Goal: Task Accomplishment & Management: Manage account settings

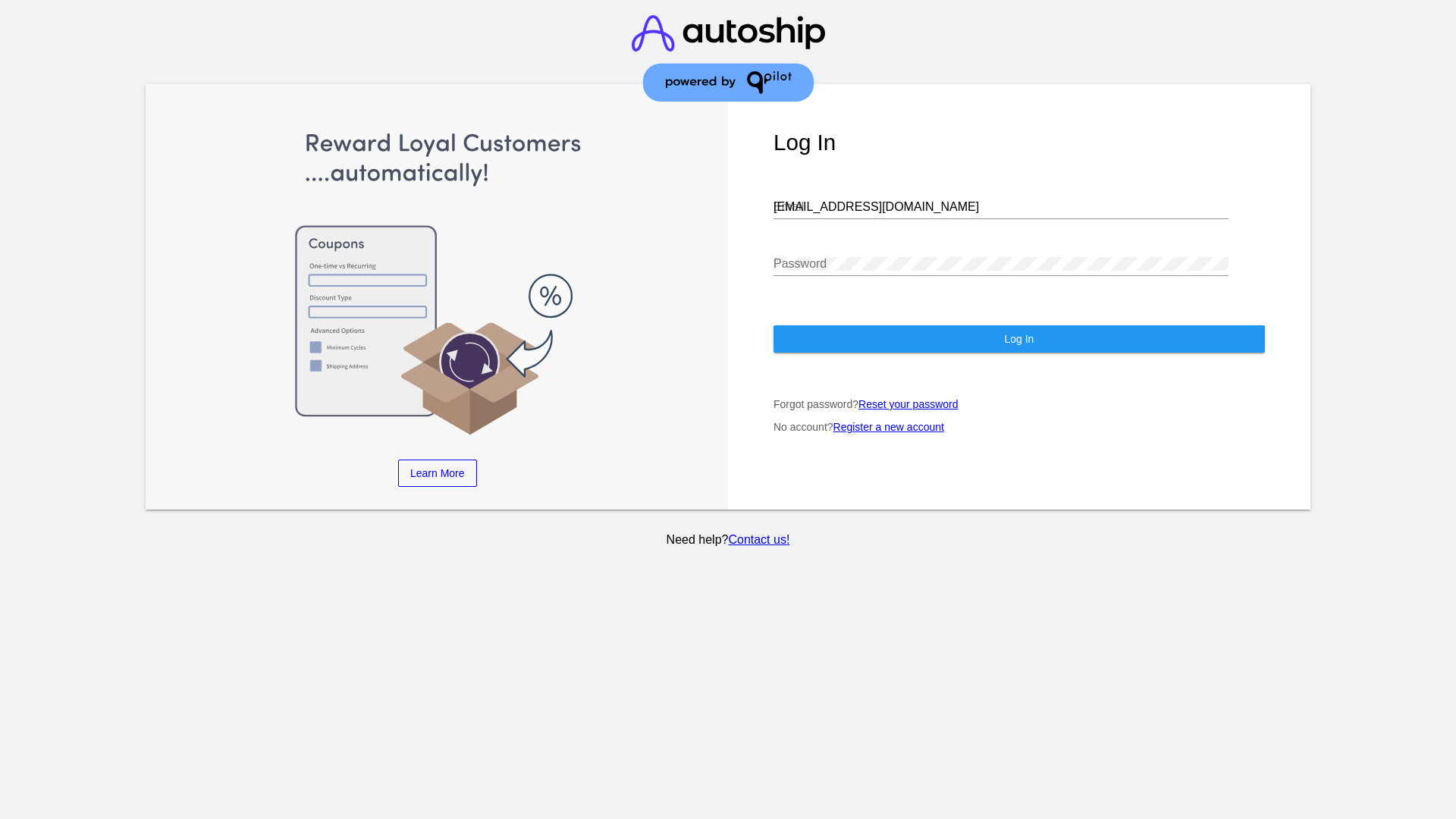
type input "jr@patternsinthecloud.com"
click at [1018, 339] on span "Log In" at bounding box center [1018, 338] width 29 height 12
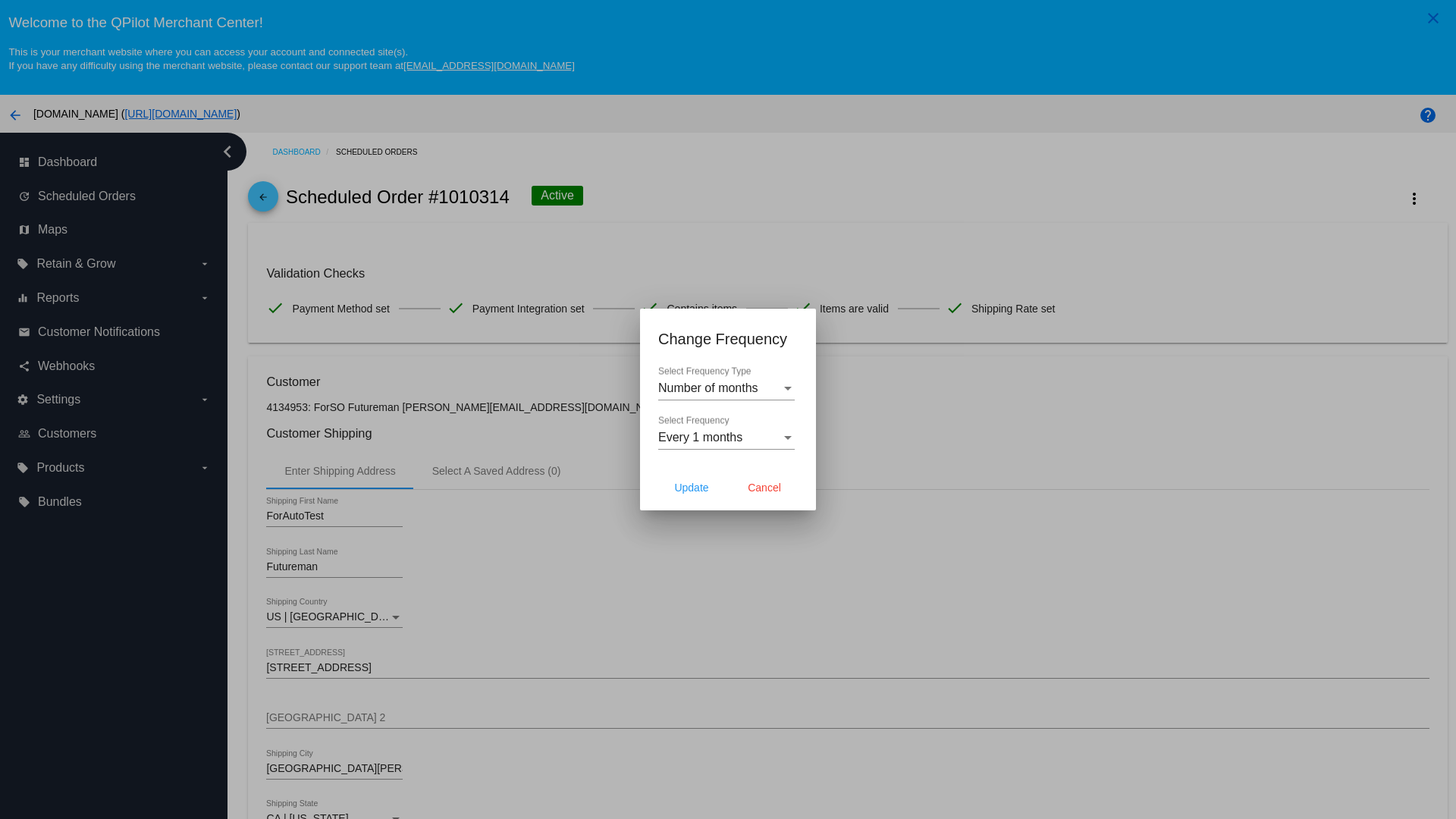
scroll to position [442, 0]
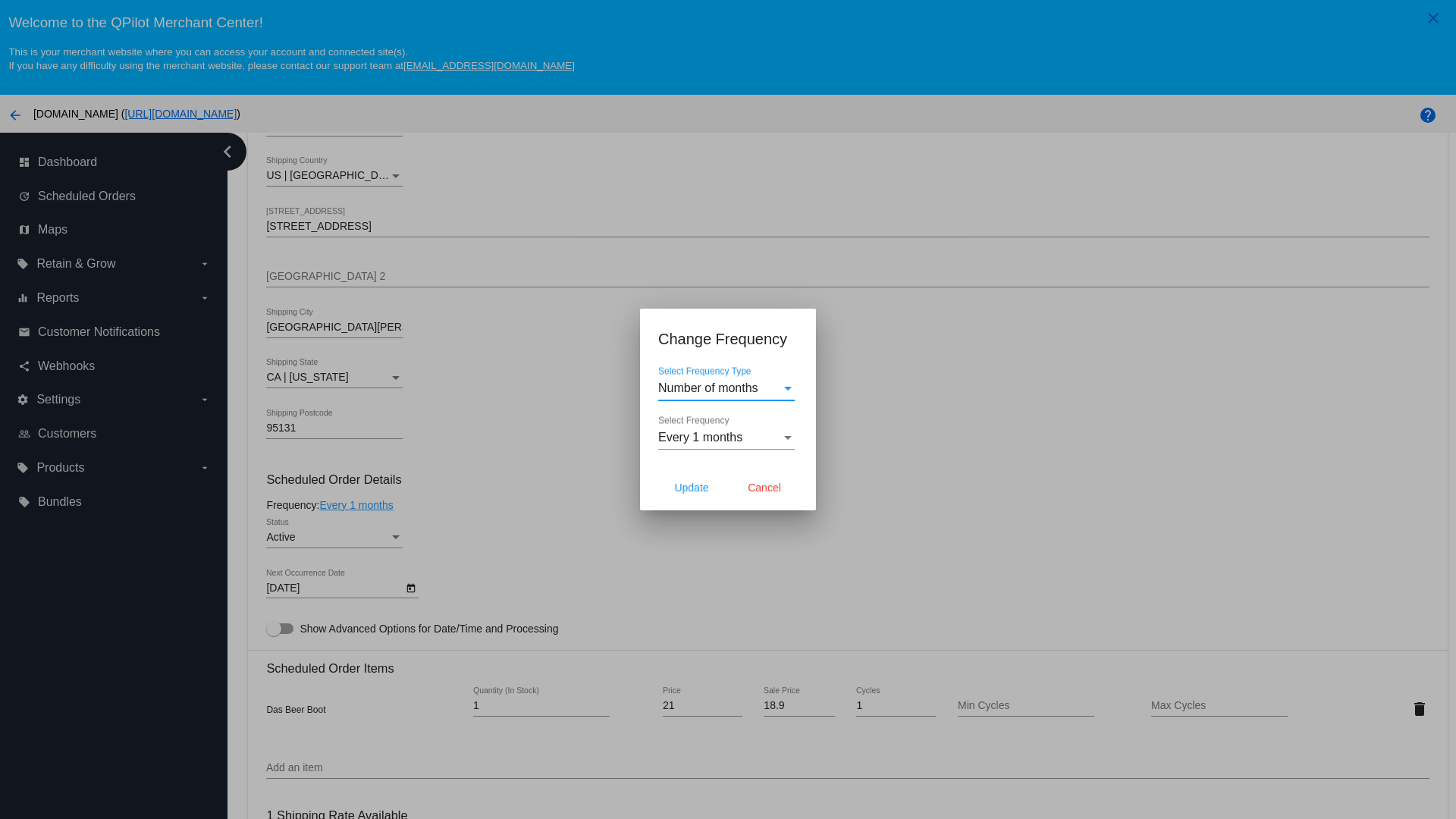
click at [726, 438] on span "Every 1 months" at bounding box center [700, 437] width 84 height 13
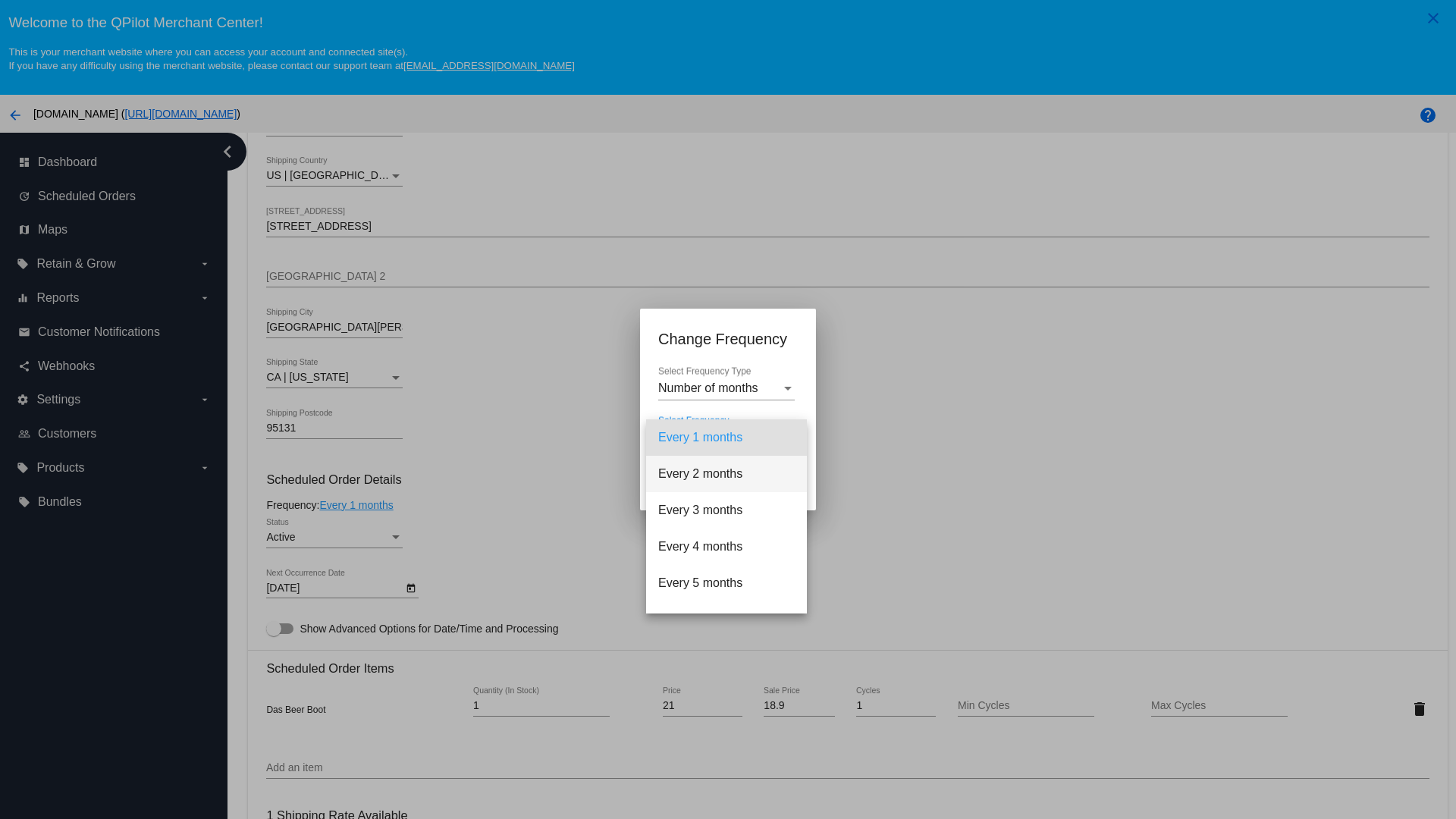
click at [726, 474] on span "Every 2 months" at bounding box center [726, 474] width 137 height 37
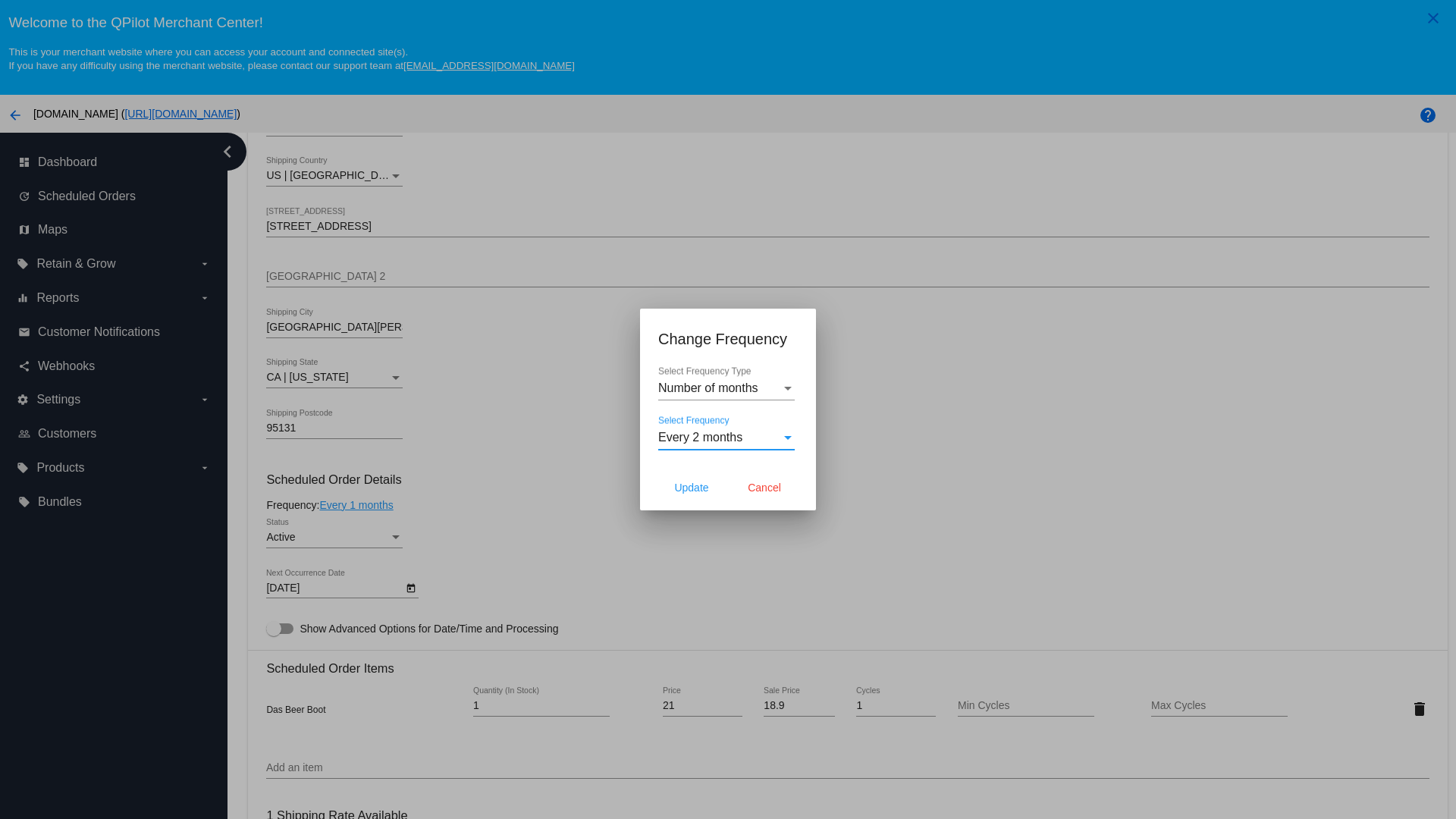
click at [765, 488] on span "Cancel" at bounding box center [764, 487] width 33 height 12
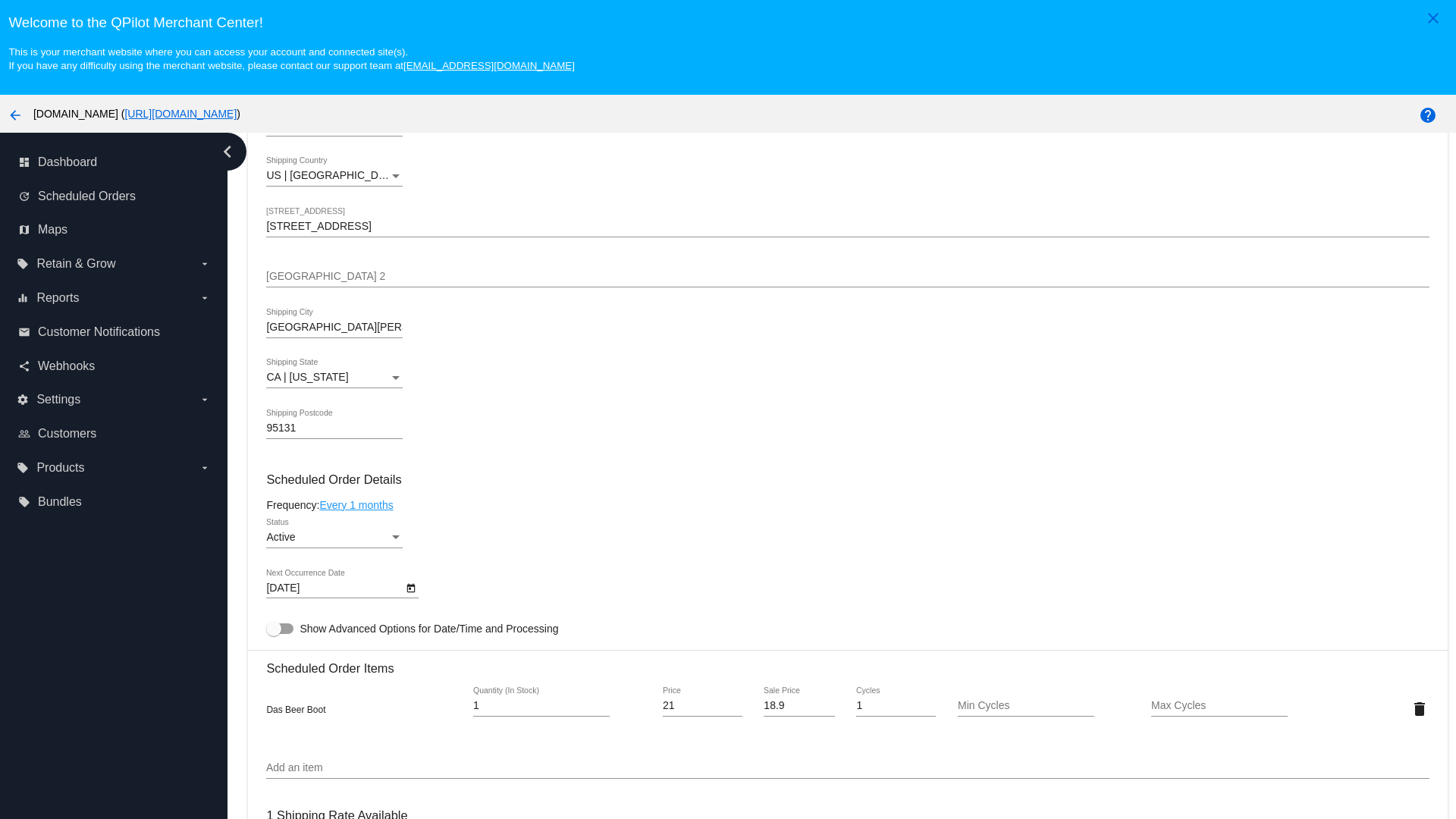
click at [359, 504] on link "Every 1 months" at bounding box center [356, 505] width 73 height 12
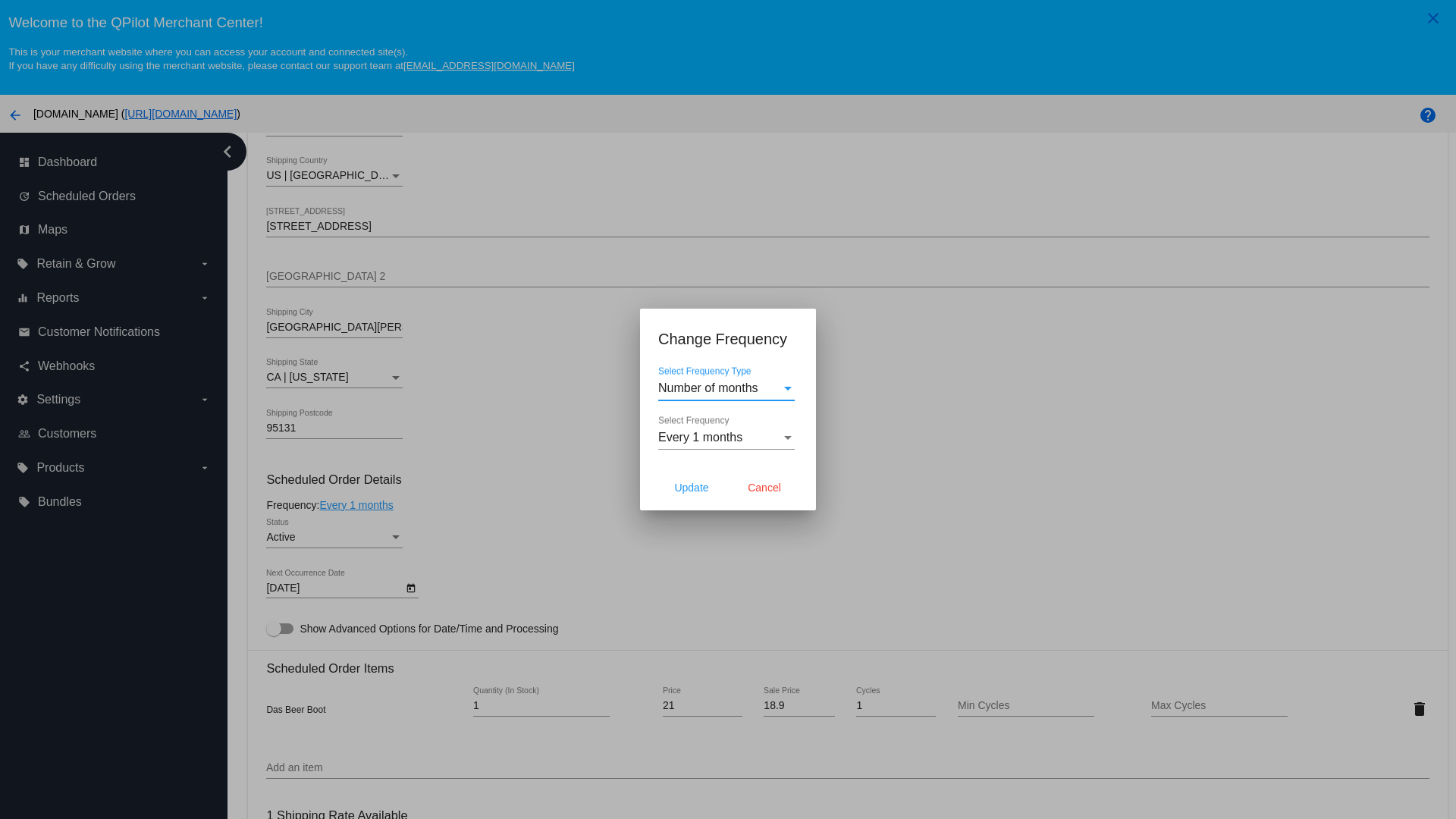
click at [726, 438] on span "Every 1 months" at bounding box center [700, 437] width 84 height 13
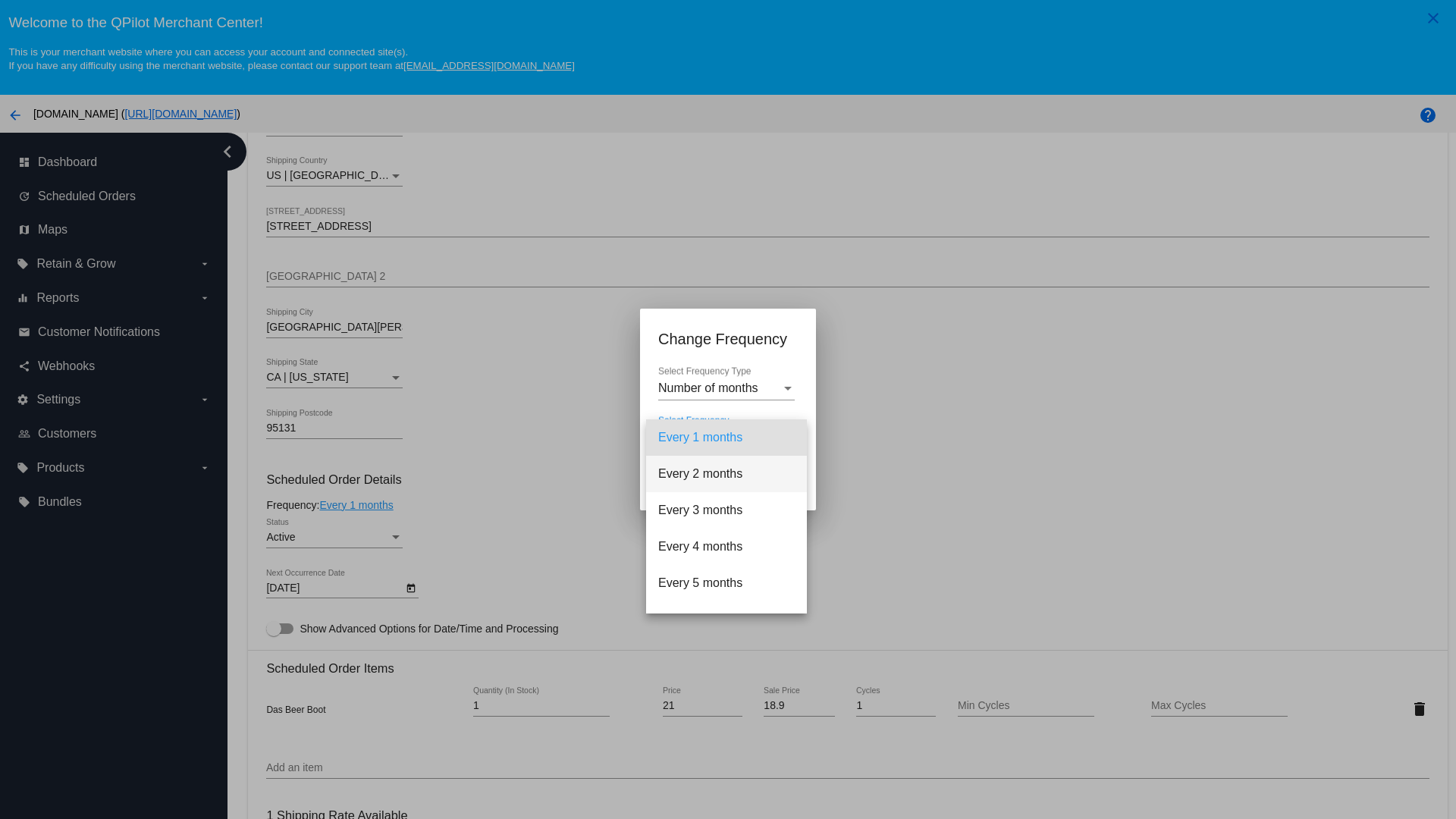
click at [726, 474] on span "Every 2 months" at bounding box center [726, 474] width 137 height 37
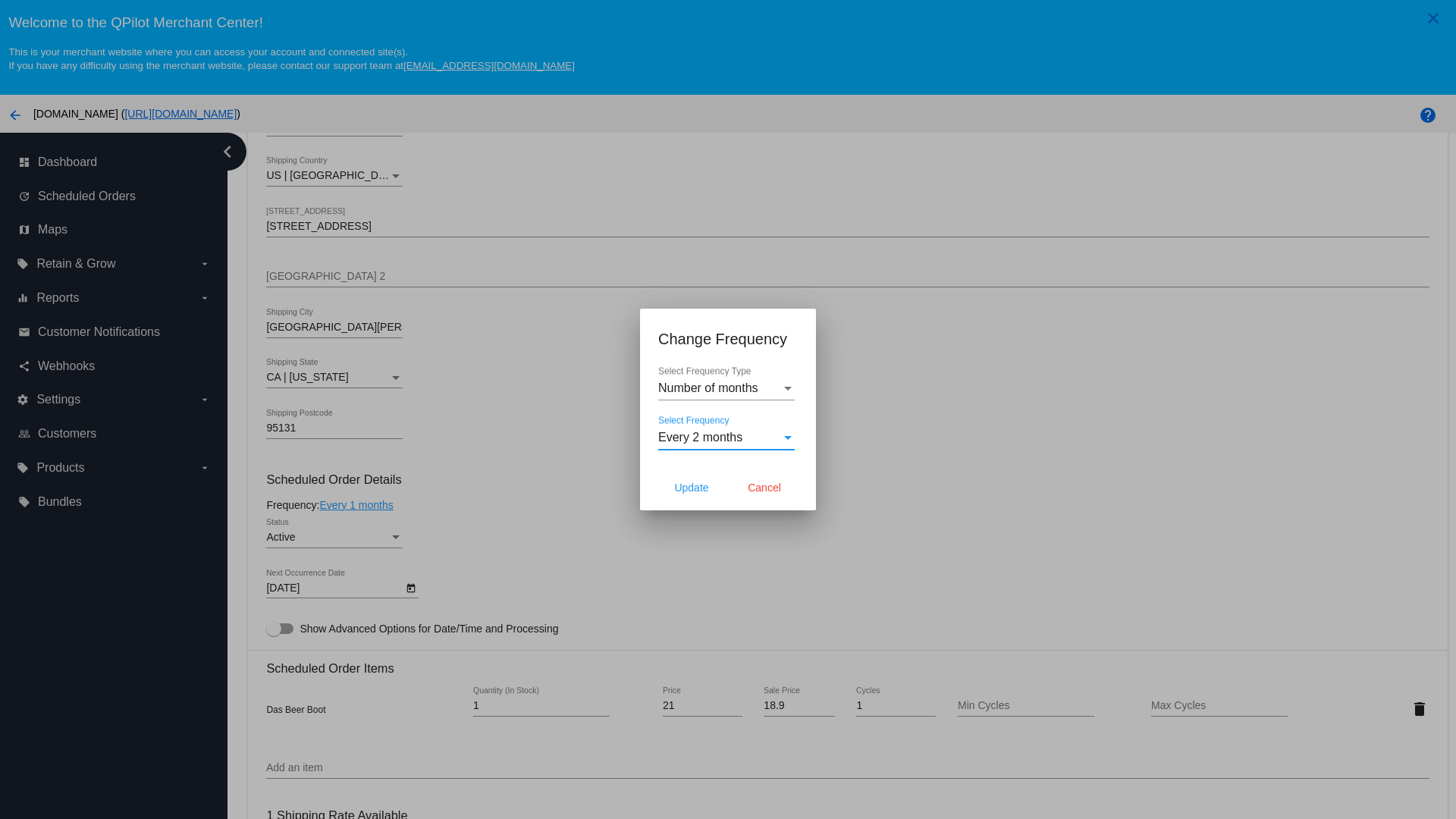
click at [691, 488] on span "Update" at bounding box center [691, 487] width 34 height 12
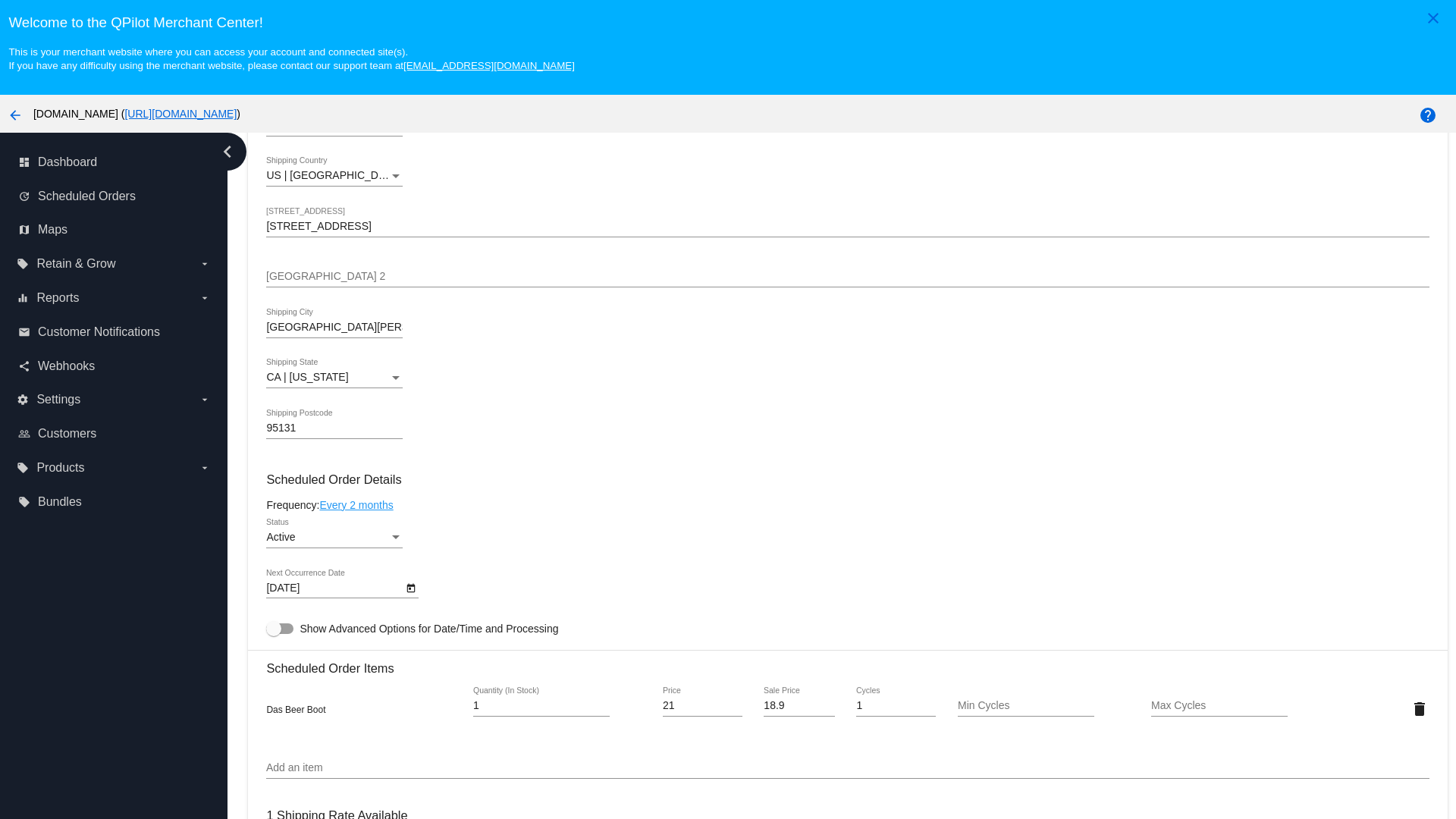
type input "[DATE]"
click at [359, 504] on link "Every 2 months" at bounding box center [356, 505] width 73 height 12
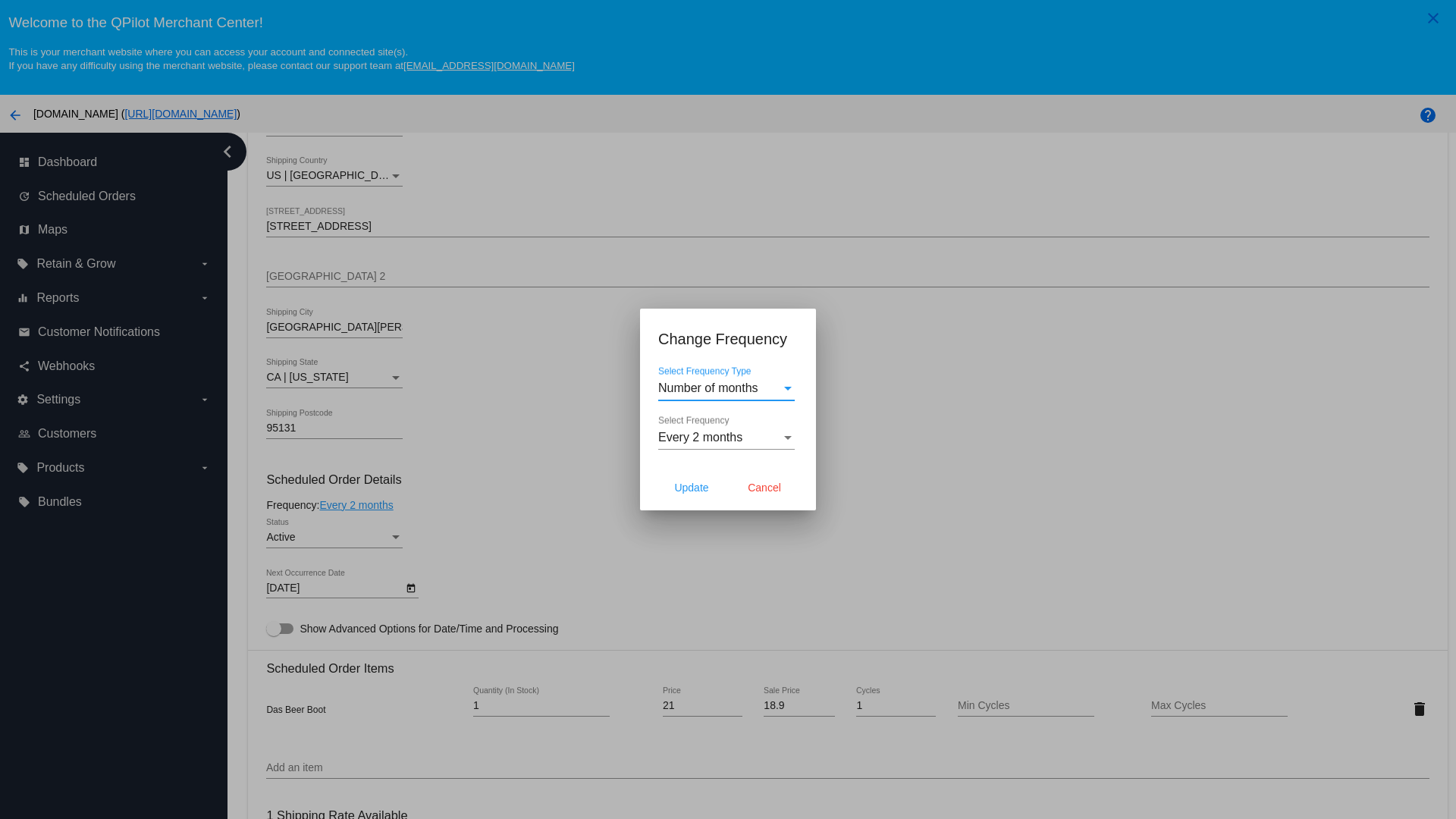
click at [726, 438] on span "Every 2 months" at bounding box center [700, 437] width 84 height 13
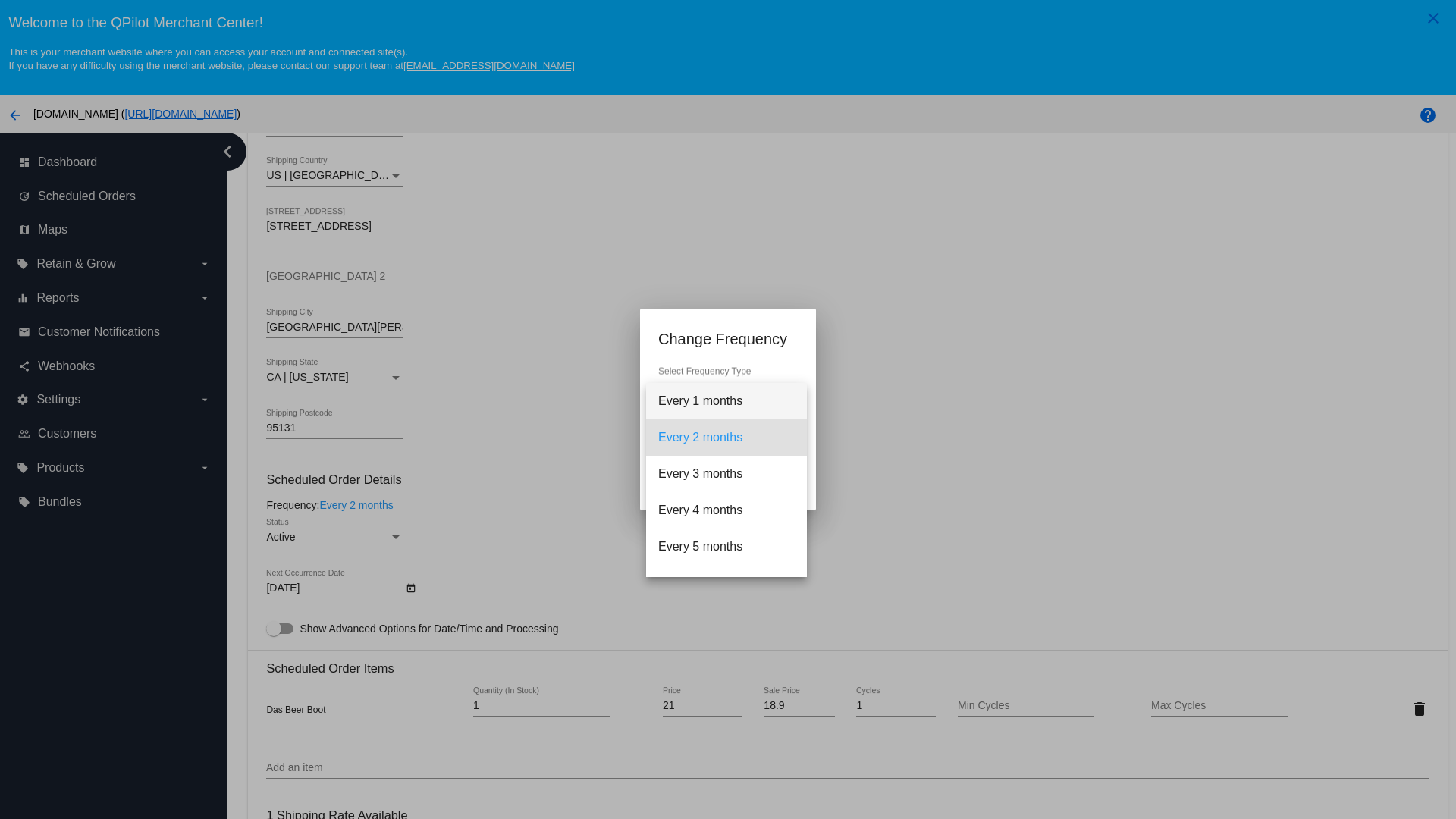
click at [726, 401] on span "Every 1 months" at bounding box center [726, 401] width 137 height 37
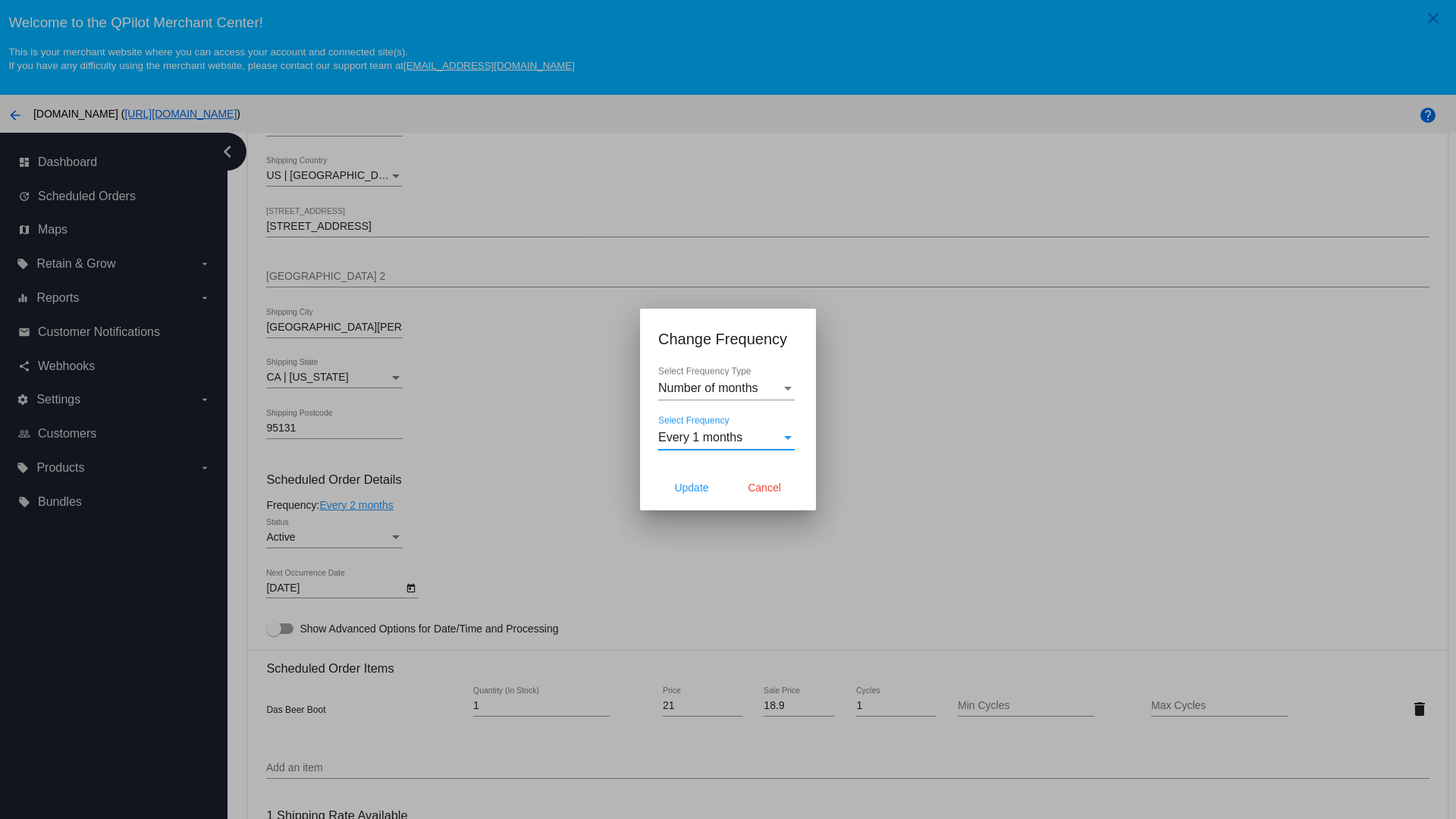
click at [455, 455] on div at bounding box center [728, 410] width 1456 height 819
